Goal: Information Seeking & Learning: Learn about a topic

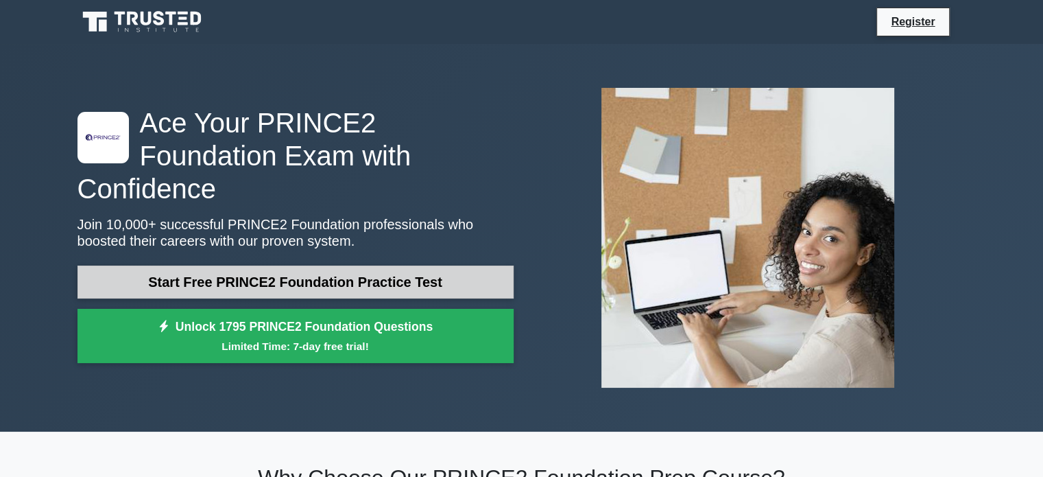
click at [370, 265] on link "Start Free PRINCE2 Foundation Practice Test" at bounding box center [296, 281] width 436 height 33
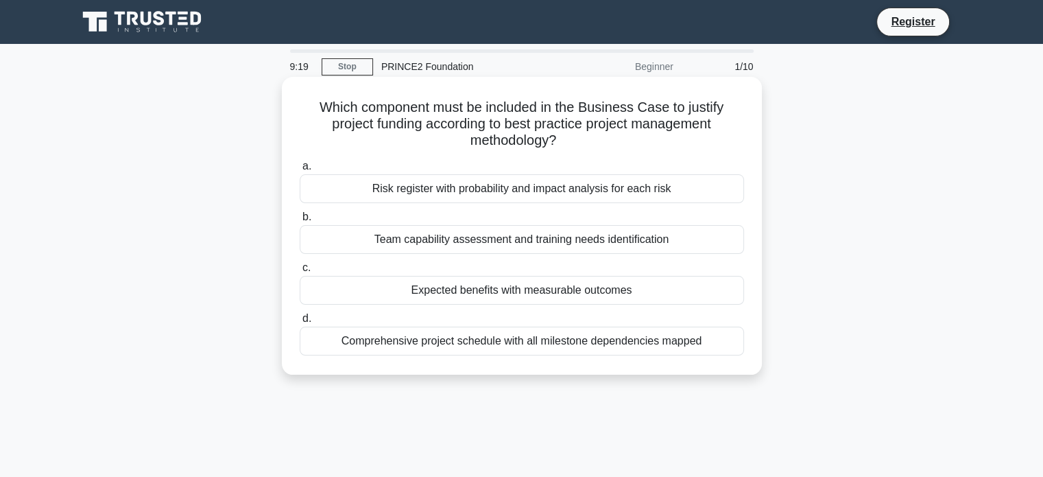
click at [456, 193] on div "Risk register with probability and impact analysis for each risk" at bounding box center [522, 188] width 445 height 29
click at [300, 171] on input "a. Risk register with probability and impact analysis for each risk" at bounding box center [300, 166] width 0 height 9
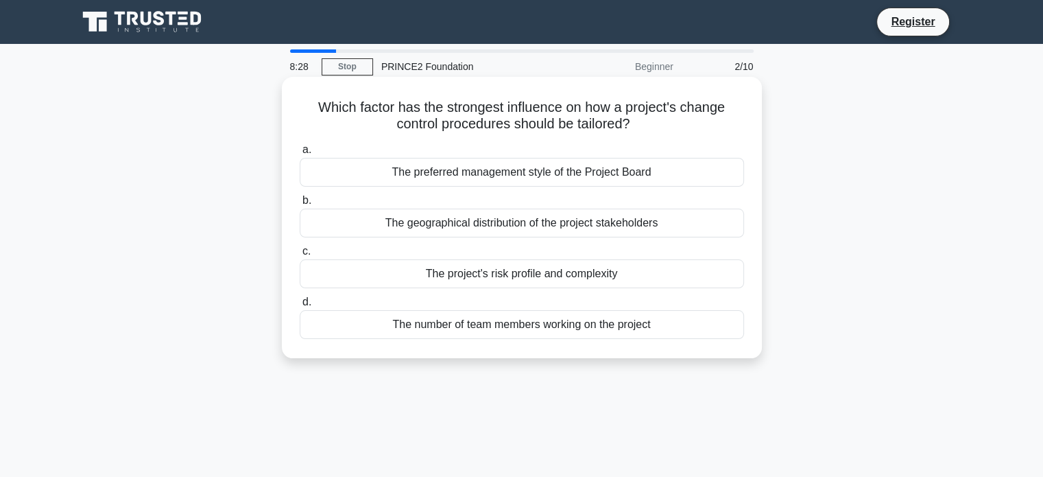
click at [488, 320] on div "The number of team members working on the project" at bounding box center [522, 324] width 445 height 29
click at [300, 307] on input "d. The number of team members working on the project" at bounding box center [300, 302] width 0 height 9
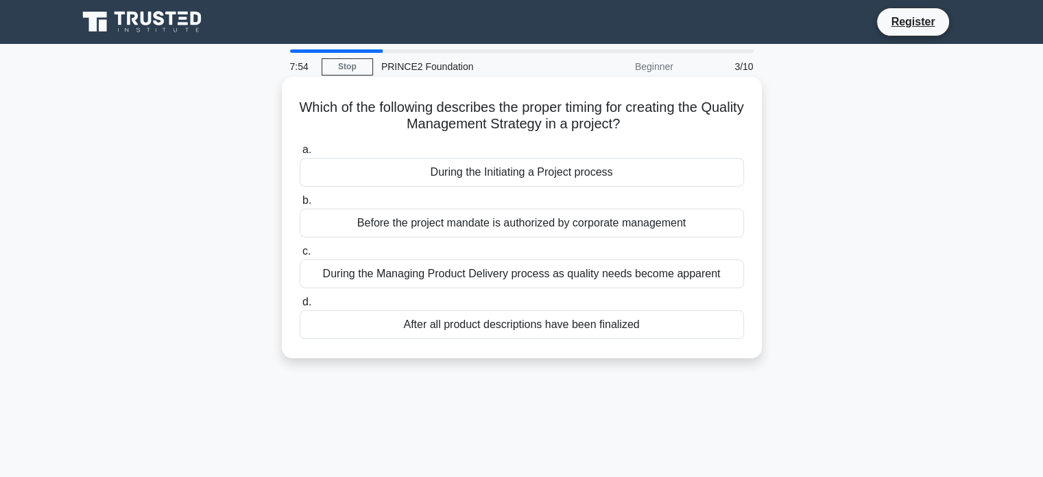
click at [524, 180] on div "During the Initiating a Project process" at bounding box center [522, 172] width 445 height 29
click at [300, 154] on input "a. During the Initiating a Project process" at bounding box center [300, 149] width 0 height 9
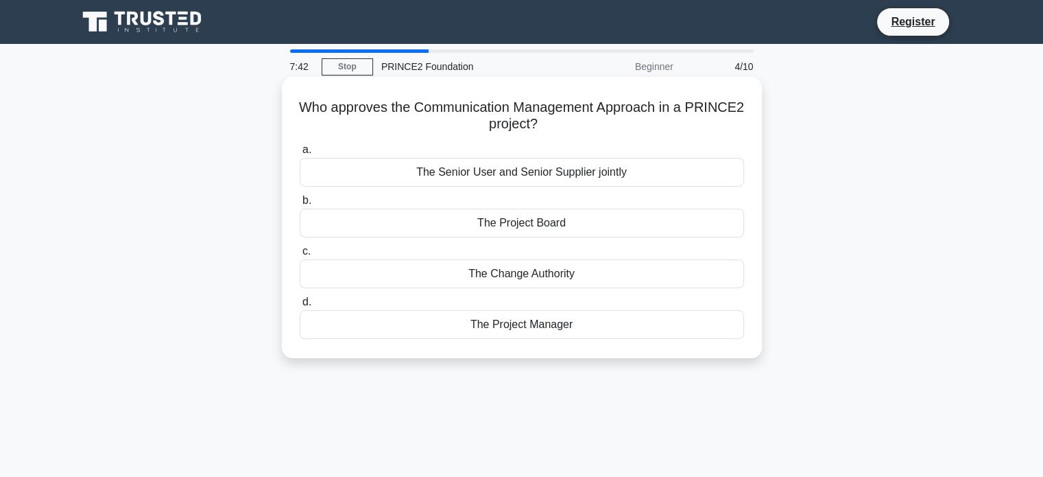
click at [591, 228] on div "The Project Board" at bounding box center [522, 223] width 445 height 29
click at [300, 205] on input "b. The Project Board" at bounding box center [300, 200] width 0 height 9
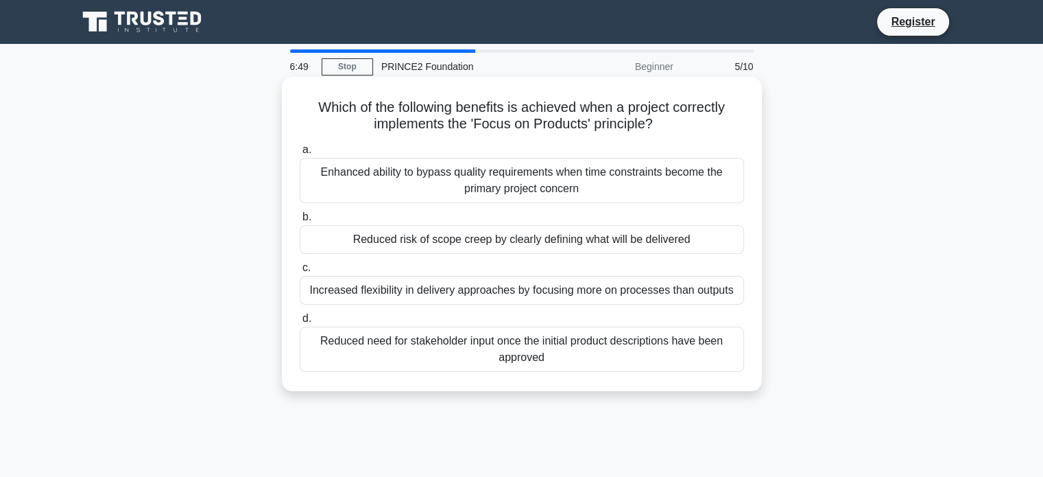
click at [499, 244] on div "Reduced risk of scope creep by clearly defining what will be delivered" at bounding box center [522, 239] width 445 height 29
click at [300, 222] on input "b. Reduced risk of scope creep by clearly defining what will be delivered" at bounding box center [300, 217] width 0 height 9
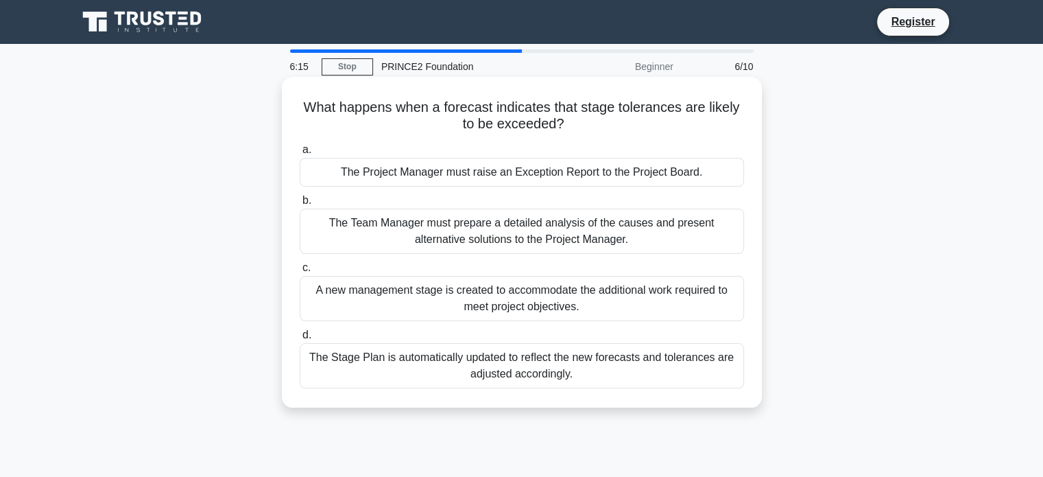
click at [625, 367] on div "The Stage Plan is automatically updated to reflect the new forecasts and tolera…" at bounding box center [522, 365] width 445 height 45
click at [300, 340] on input "d. The Stage Plan is automatically updated to reflect the new forecasts and tol…" at bounding box center [300, 335] width 0 height 9
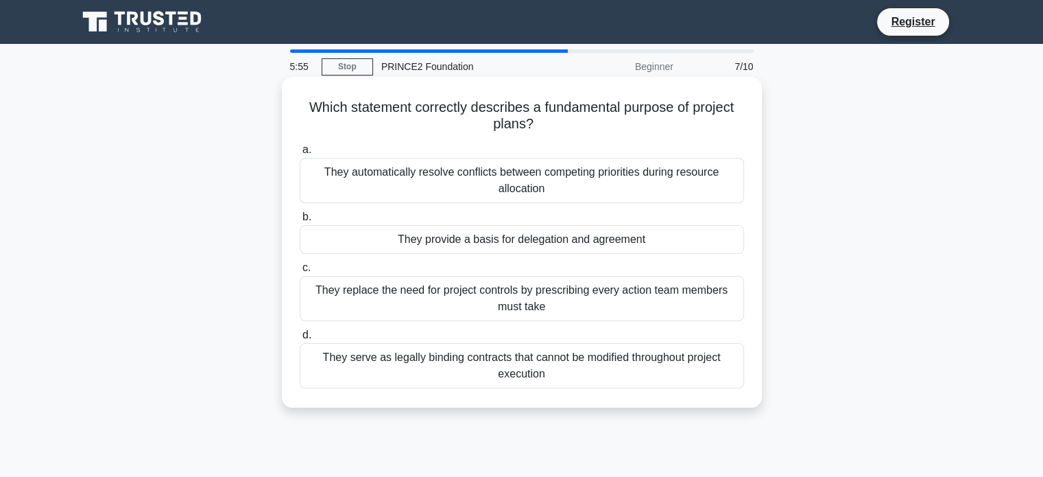
click at [573, 364] on div "They serve as legally binding contracts that cannot be modified throughout proj…" at bounding box center [522, 365] width 445 height 45
click at [300, 340] on input "d. They serve as legally binding contracts that cannot be modified throughout p…" at bounding box center [300, 335] width 0 height 9
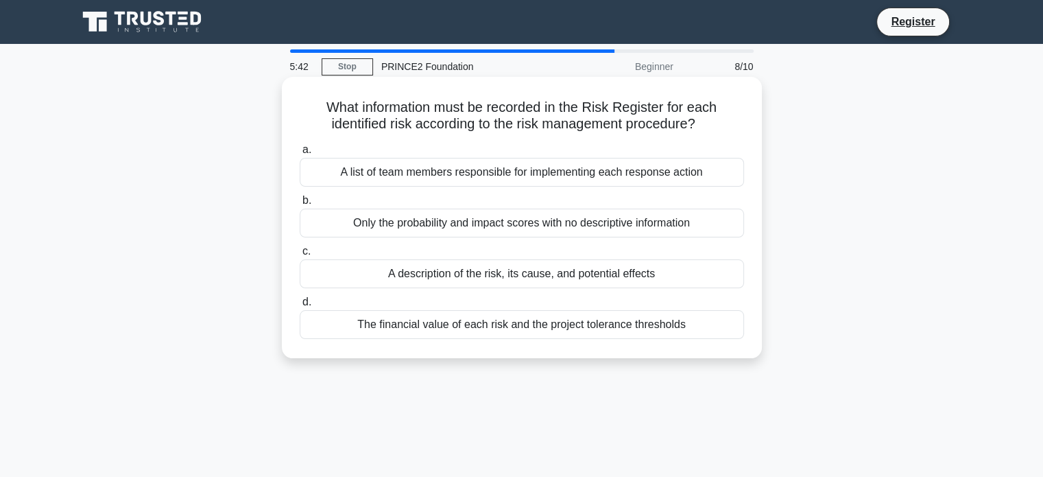
click at [537, 275] on div "A description of the risk, its cause, and potential effects" at bounding box center [522, 273] width 445 height 29
click at [300, 256] on input "c. A description of the risk, its cause, and potential effects" at bounding box center [300, 251] width 0 height 9
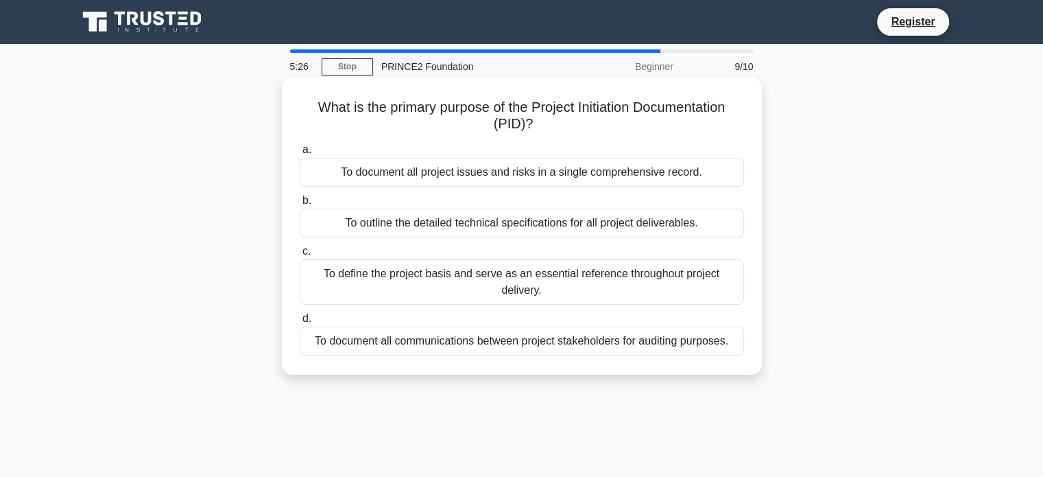
click at [556, 281] on div "To define the project basis and serve as an essential reference throughout proj…" at bounding box center [522, 281] width 445 height 45
click at [300, 256] on input "c. To define the project basis and serve as an essential reference throughout p…" at bounding box center [300, 251] width 0 height 9
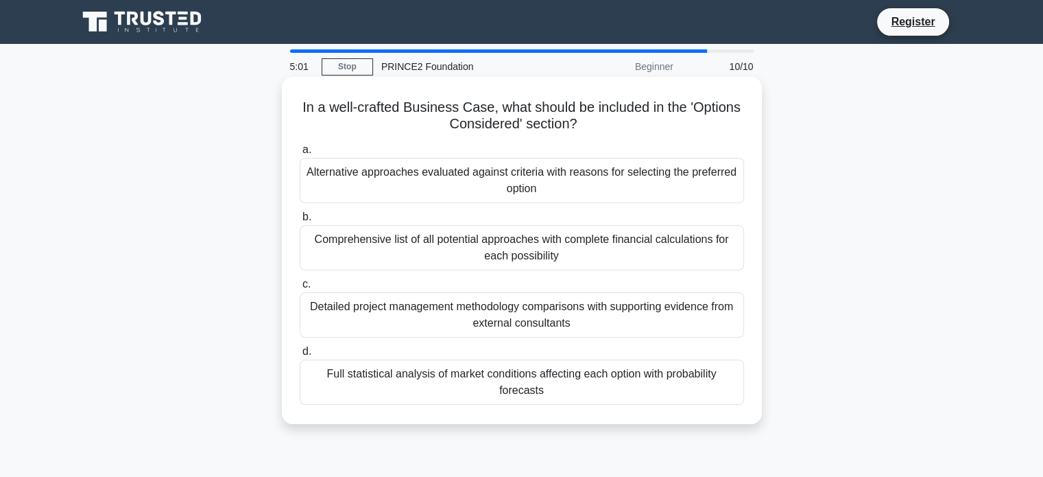
click at [589, 245] on div "Comprehensive list of all potential approaches with complete financial calculat…" at bounding box center [522, 247] width 445 height 45
click at [300, 222] on input "b. Comprehensive list of all potential approaches with complete financial calcu…" at bounding box center [300, 217] width 0 height 9
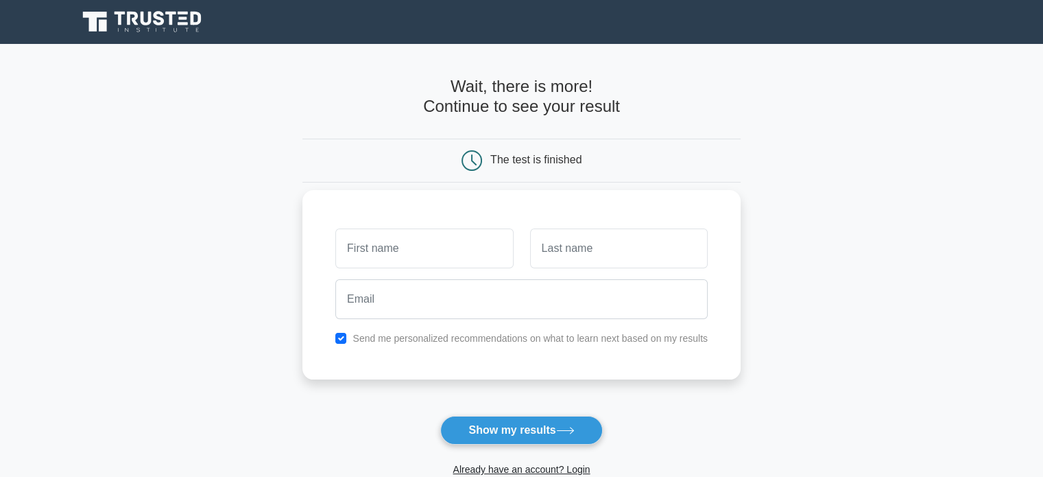
click at [447, 241] on input "text" at bounding box center [424, 248] width 178 height 40
type input "Panagiotis"
click at [584, 250] on input "text" at bounding box center [619, 248] width 178 height 40
type input "Iatridis"
click at [478, 318] on div at bounding box center [521, 299] width 389 height 51
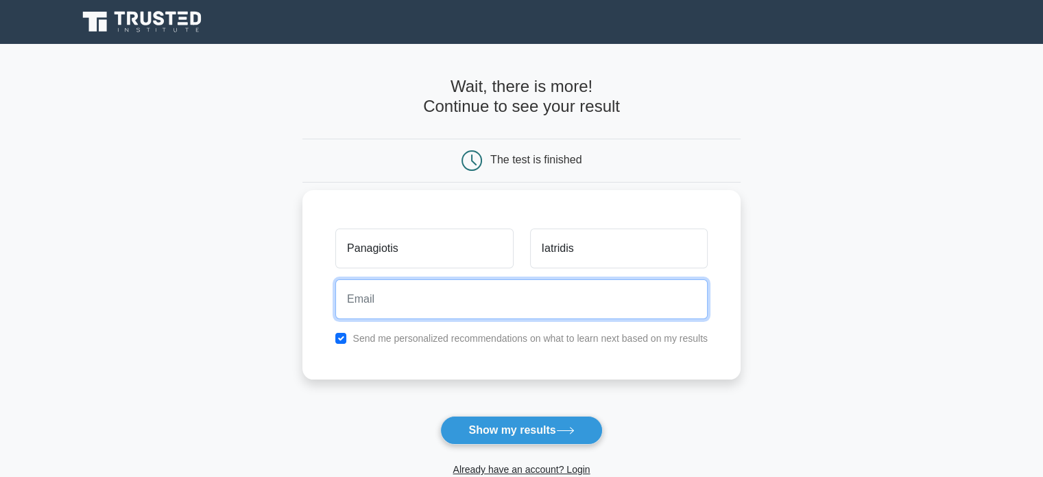
click at [478, 311] on input "email" at bounding box center [521, 299] width 372 height 40
type input "Panosiatridis1993@gmail.com"
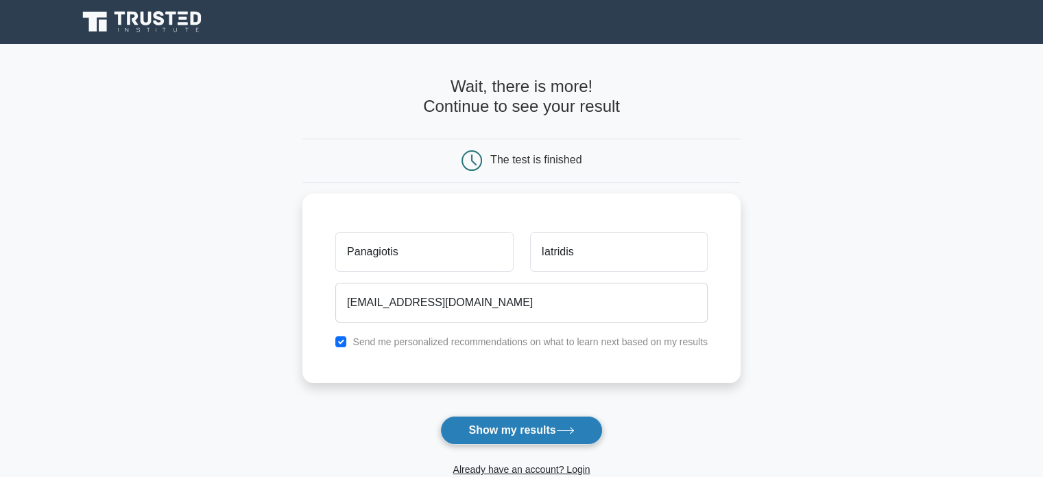
click at [545, 430] on button "Show my results" at bounding box center [521, 430] width 162 height 29
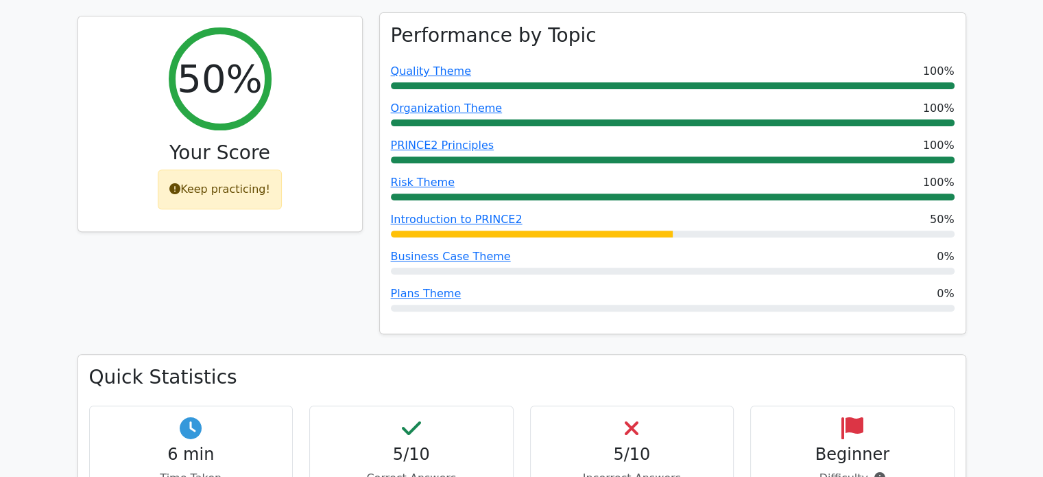
scroll to position [343, 0]
